Goal: Transaction & Acquisition: Obtain resource

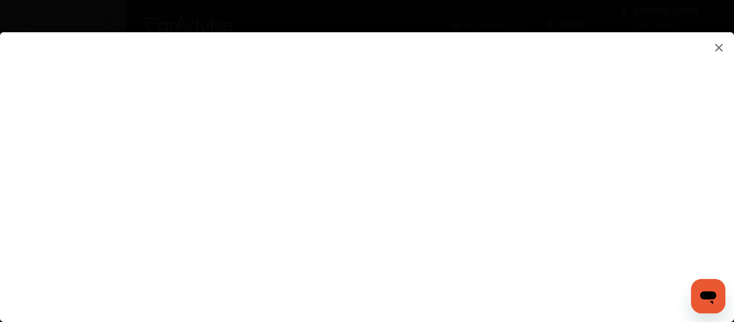
click at [703, 111] on flutter-view at bounding box center [367, 166] width 734 height 268
click at [684, 186] on flutter-view at bounding box center [367, 166] width 734 height 268
click at [644, 206] on flutter-view at bounding box center [367, 166] width 734 height 268
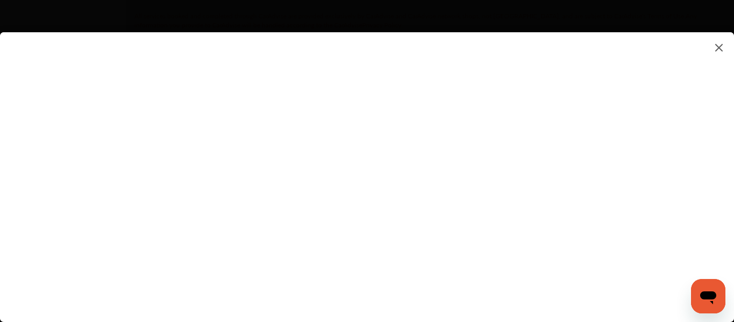
click at [641, 145] on flutter-view at bounding box center [367, 166] width 734 height 268
click at [714, 192] on flutter-view at bounding box center [367, 166] width 734 height 268
click at [335, 227] on flutter-view at bounding box center [367, 166] width 734 height 268
click at [344, 69] on flutter-view at bounding box center [367, 166] width 734 height 268
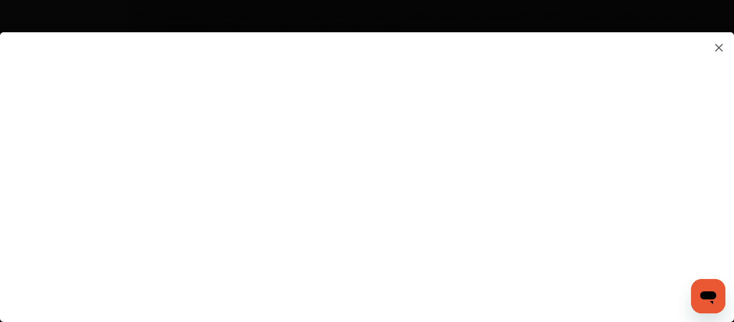
click at [679, 308] on div at bounding box center [367, 177] width 734 height 290
click at [702, 210] on flutter-view at bounding box center [367, 166] width 734 height 268
click at [673, 150] on flutter-view at bounding box center [367, 166] width 734 height 268
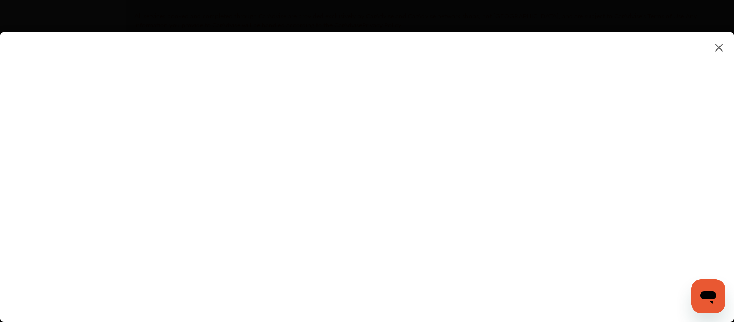
drag, startPoint x: 560, startPoint y: 321, endPoint x: 659, endPoint y: 60, distance: 278.7
click at [659, 60] on div at bounding box center [367, 177] width 734 height 290
click at [720, 47] on img at bounding box center [719, 47] width 13 height 13
